Goal: Transaction & Acquisition: Obtain resource

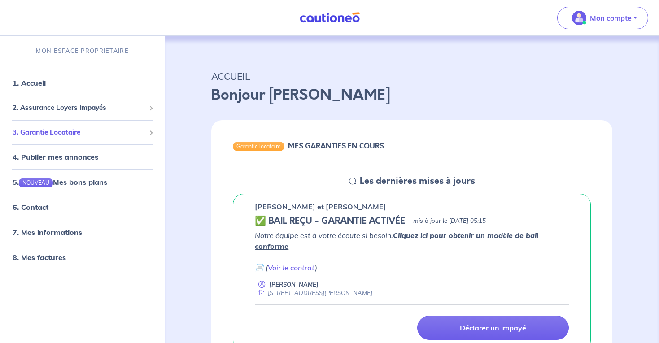
click at [77, 133] on span "3. Garantie Locataire" at bounding box center [79, 132] width 133 height 10
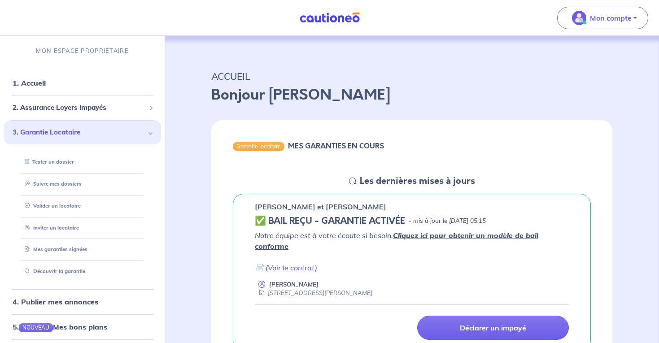
click at [77, 133] on span "3. Garantie Locataire" at bounding box center [79, 132] width 133 height 10
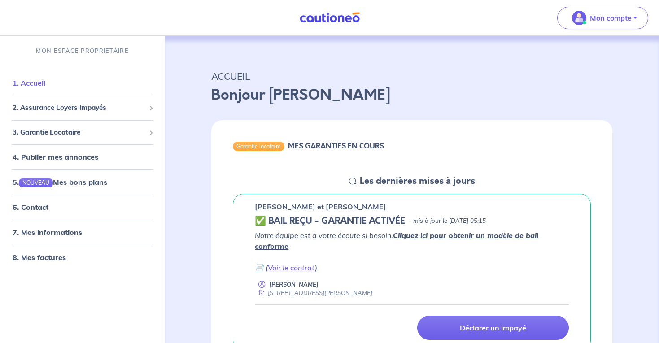
click at [38, 87] on link "1. Accueil" at bounding box center [29, 82] width 33 height 9
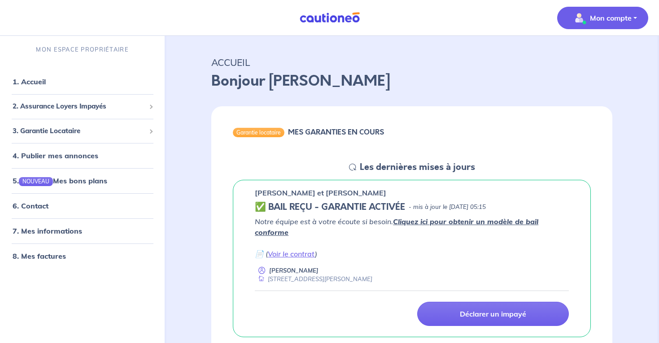
click at [619, 20] on p "Mon compte" at bounding box center [611, 18] width 42 height 11
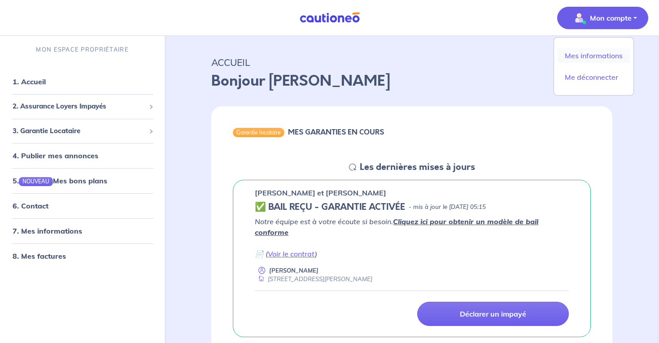
click at [593, 54] on link "Mes informations" at bounding box center [593, 55] width 72 height 14
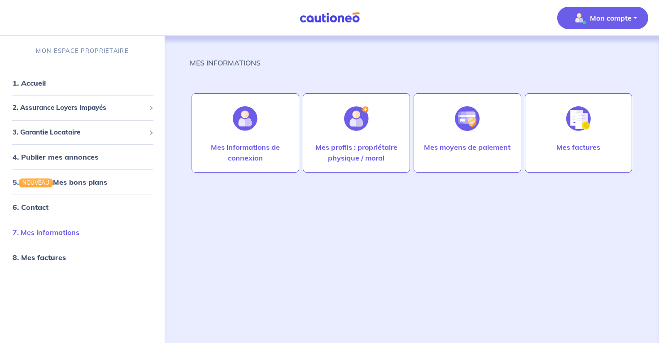
click at [43, 230] on link "7. Mes informations" at bounding box center [46, 232] width 67 height 9
click at [40, 83] on link "1. Accueil" at bounding box center [29, 82] width 33 height 9
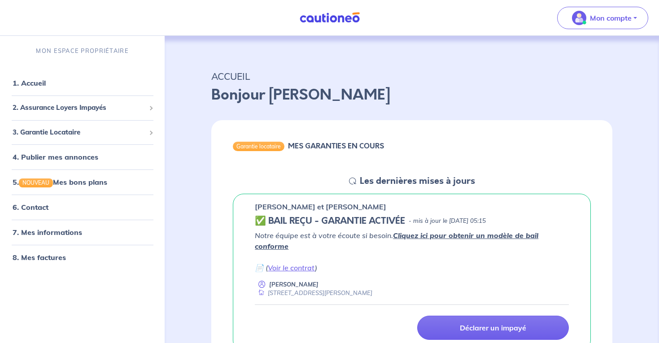
click at [349, 21] on img at bounding box center [329, 17] width 67 height 11
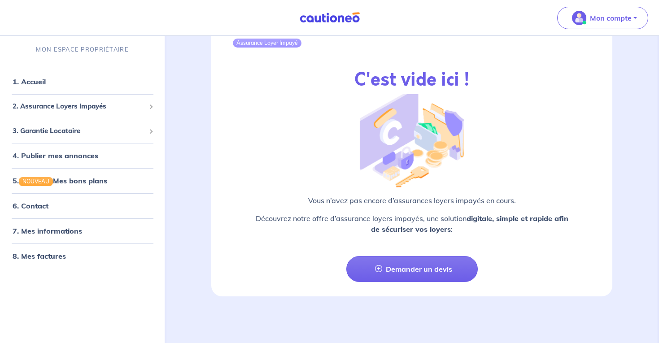
scroll to position [1042, 0]
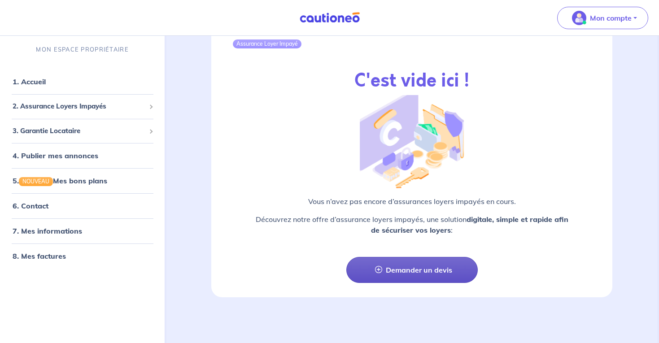
click at [469, 271] on link "Demander un devis" at bounding box center [411, 270] width 131 height 26
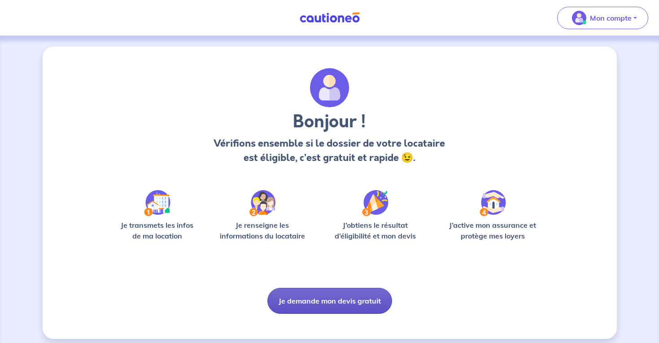
click at [325, 295] on button "Je demande mon devis gratuit" at bounding box center [329, 301] width 125 height 26
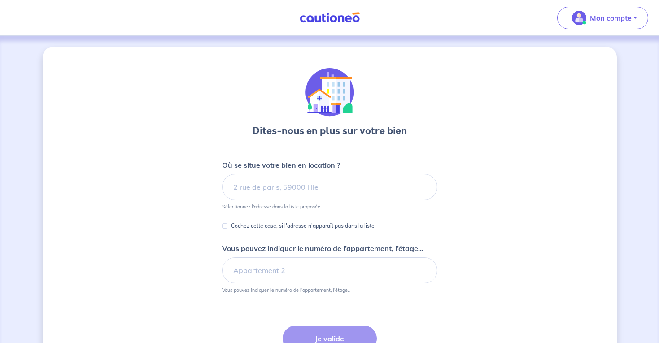
click at [354, 22] on img at bounding box center [329, 17] width 67 height 11
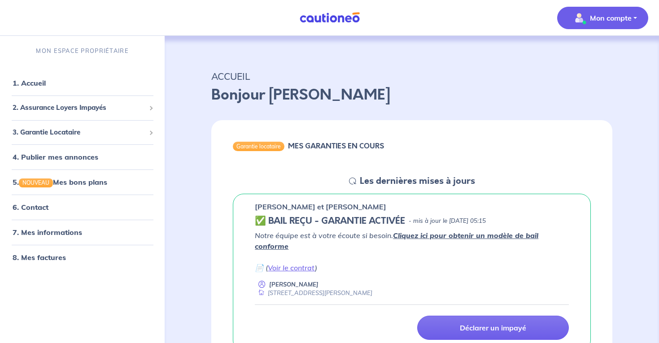
click at [576, 19] on img "button" at bounding box center [579, 18] width 14 height 14
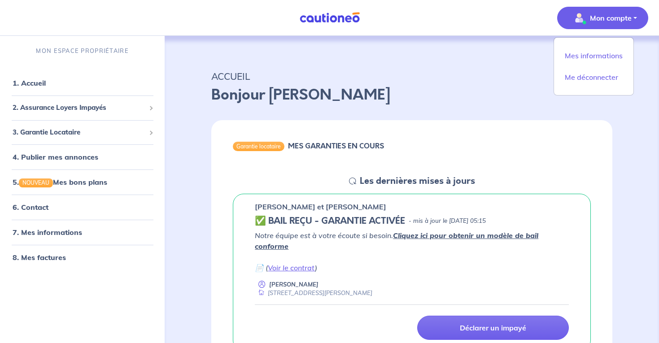
click at [576, 20] on img "button" at bounding box center [579, 18] width 14 height 14
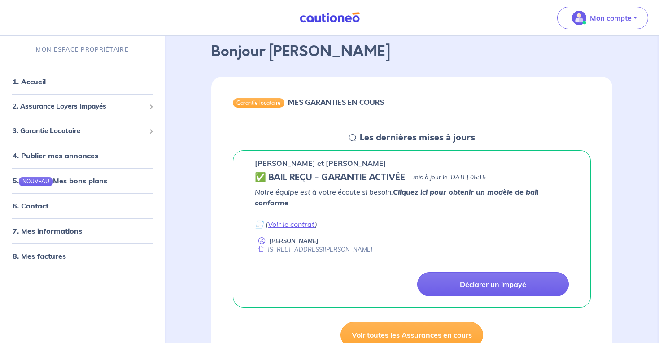
scroll to position [48, 0]
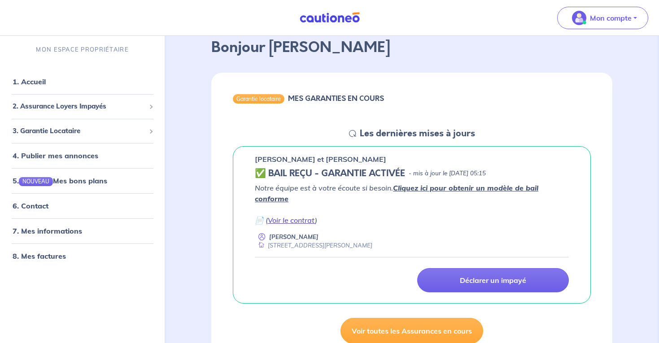
click at [299, 219] on link "Voir le contrat" at bounding box center [291, 220] width 47 height 9
